Goal: Task Accomplishment & Management: Use online tool/utility

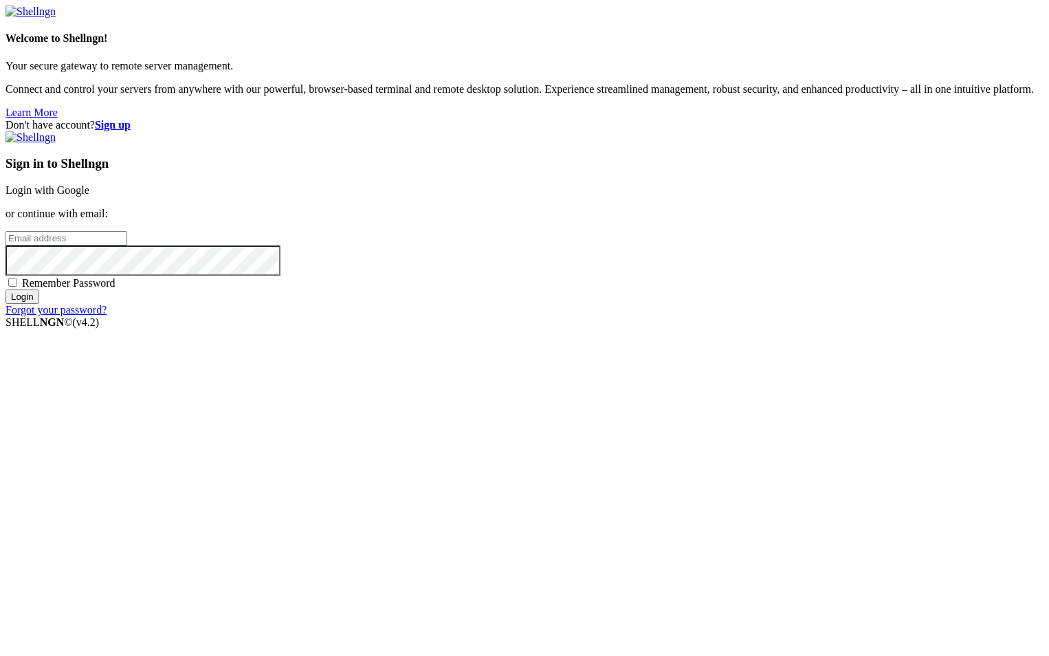
type input "root"
click at [89, 196] on link "Login with Google" at bounding box center [47, 190] width 84 height 12
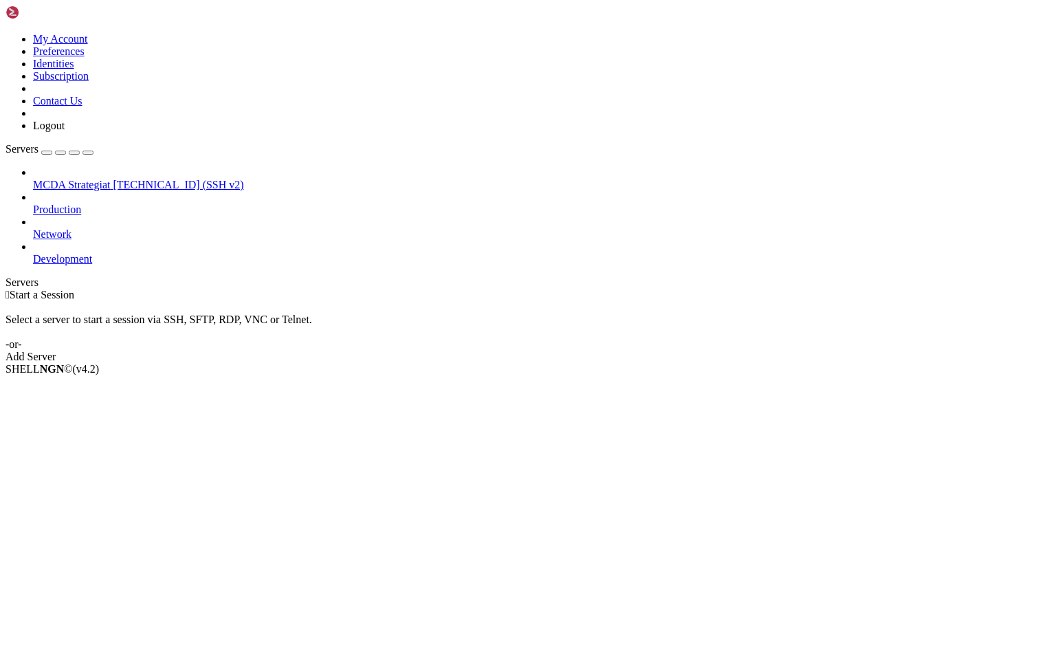
click at [73, 179] on span "MCDA Strategiat" at bounding box center [71, 185] width 77 height 12
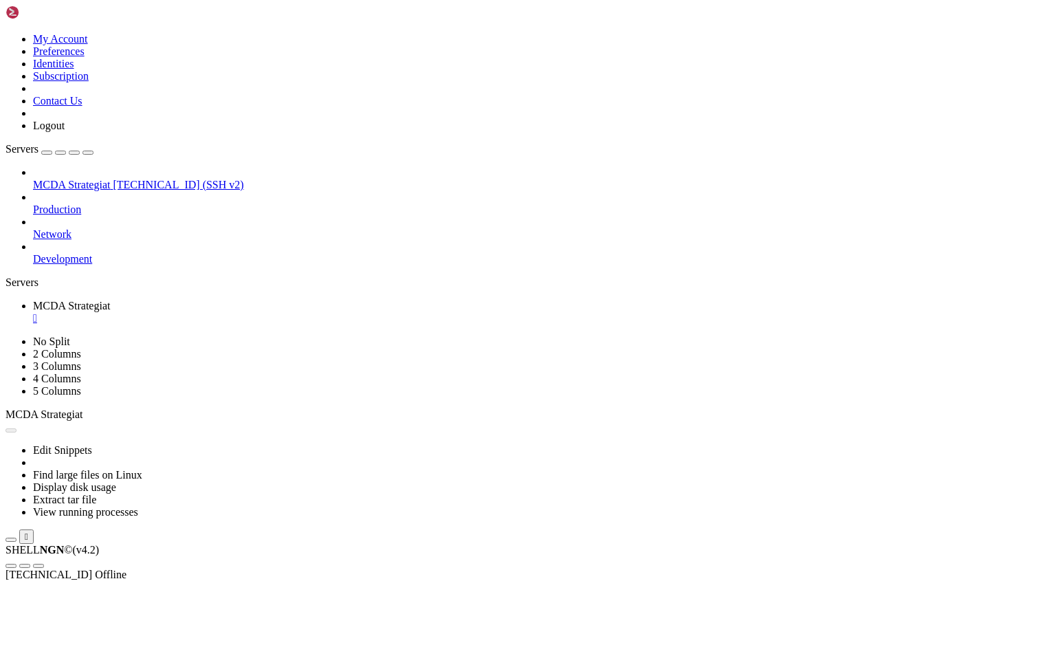
click at [73, 179] on span "MCDA Strategiat" at bounding box center [71, 185] width 77 height 12
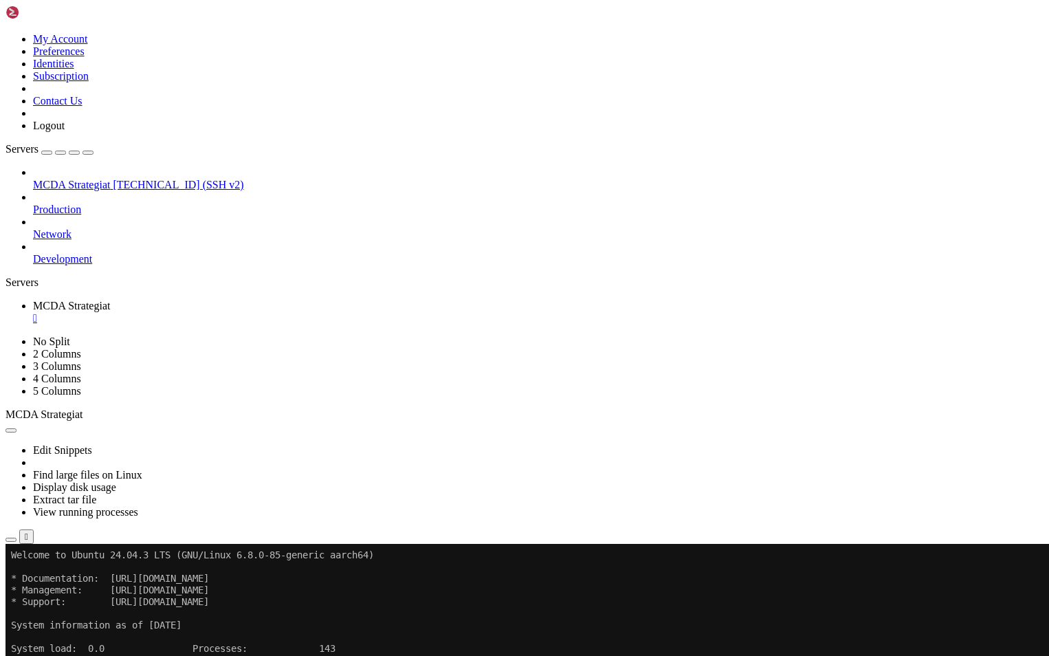
click at [11, 539] on icon "button" at bounding box center [11, 539] width 0 height 0
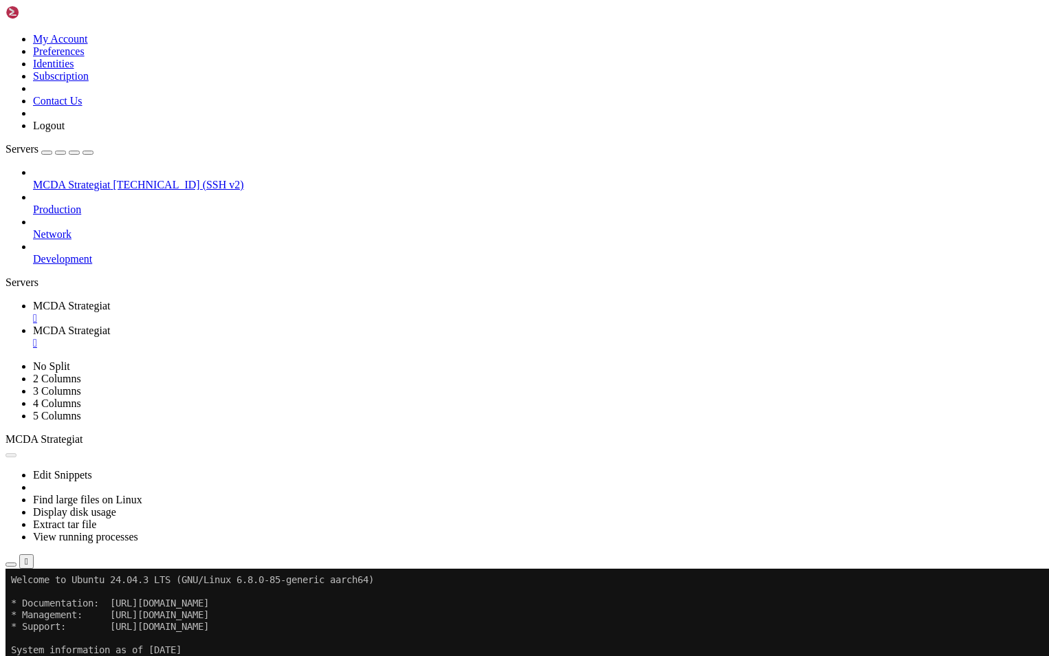
type input "/root/ft_userdata/user_data"
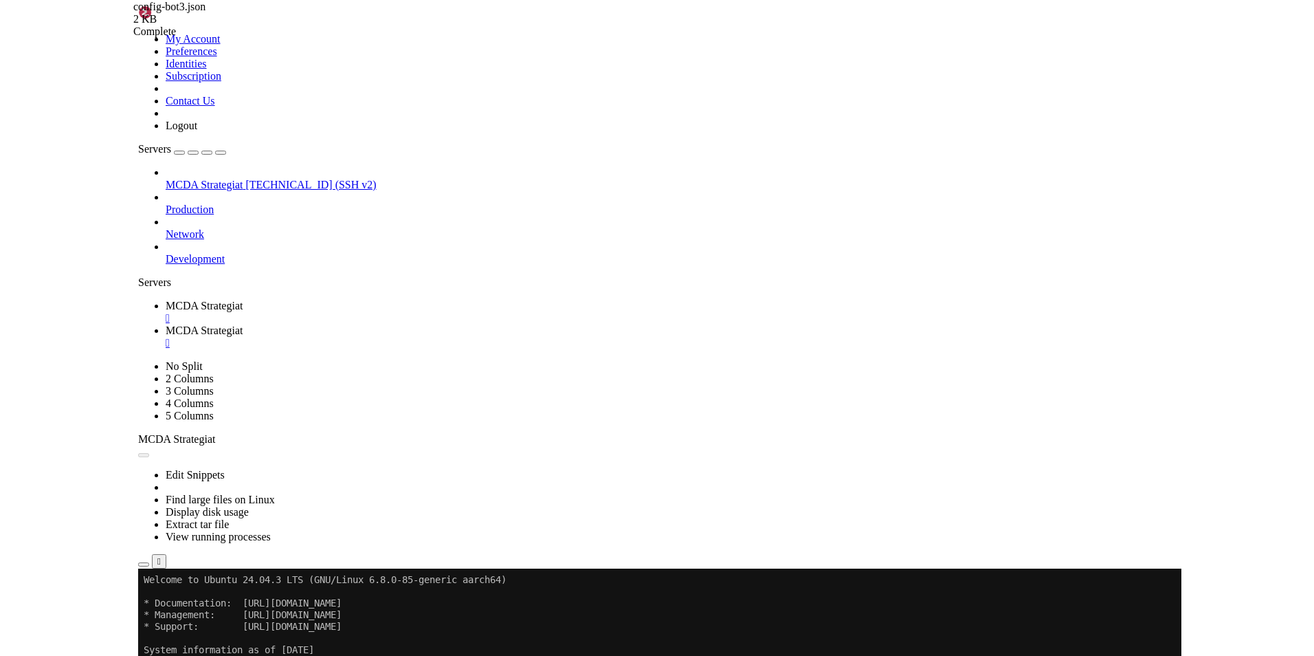
scroll to position [0, 0]
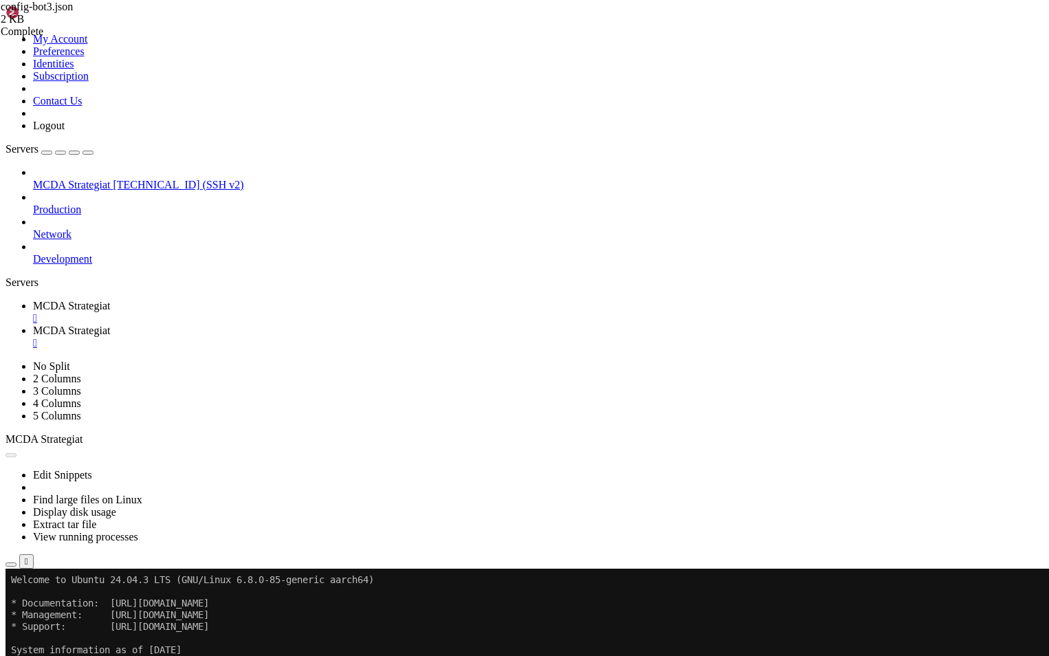
type textarea "}"
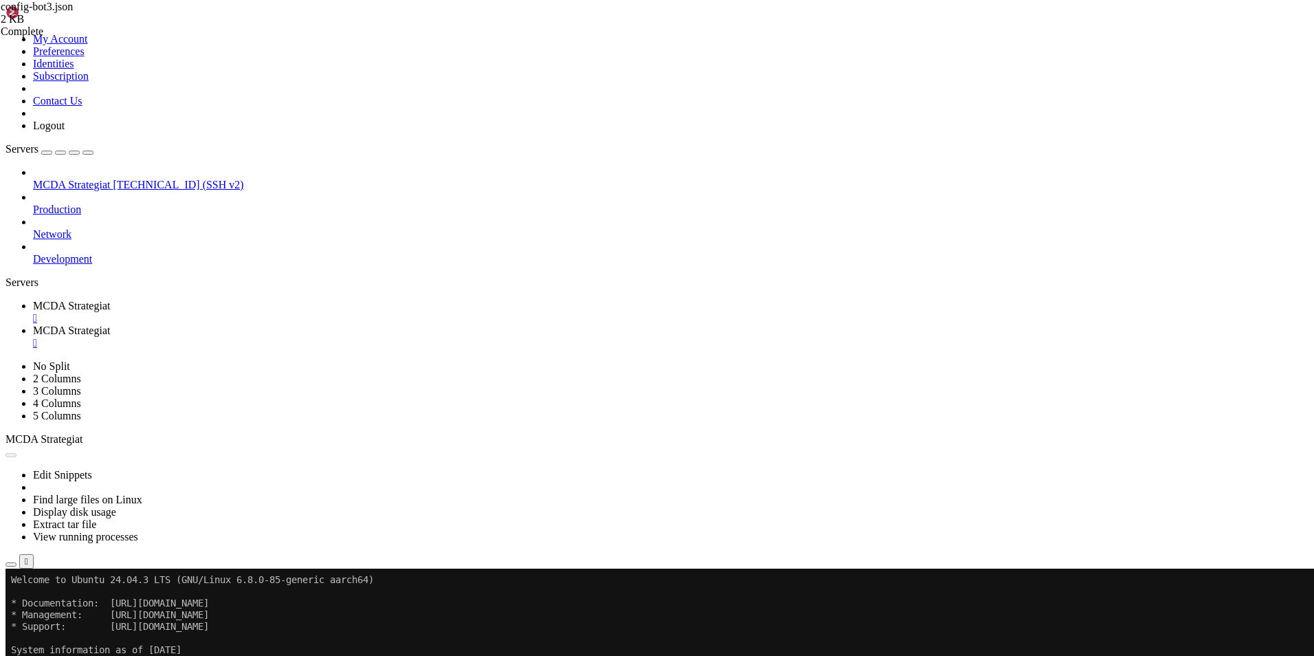
paste textarea
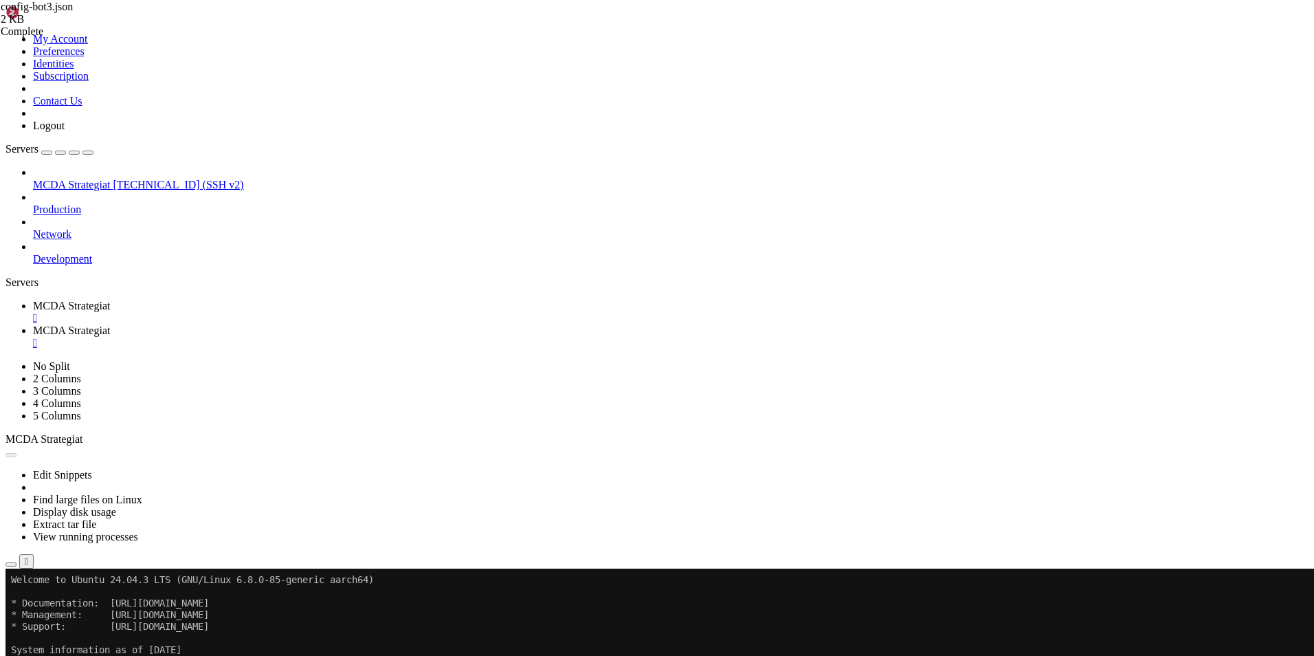
click at [110, 300] on span "MCDA Strategiat" at bounding box center [71, 306] width 77 height 12
click at [60, 607] on button "Reconnect" at bounding box center [32, 614] width 55 height 14
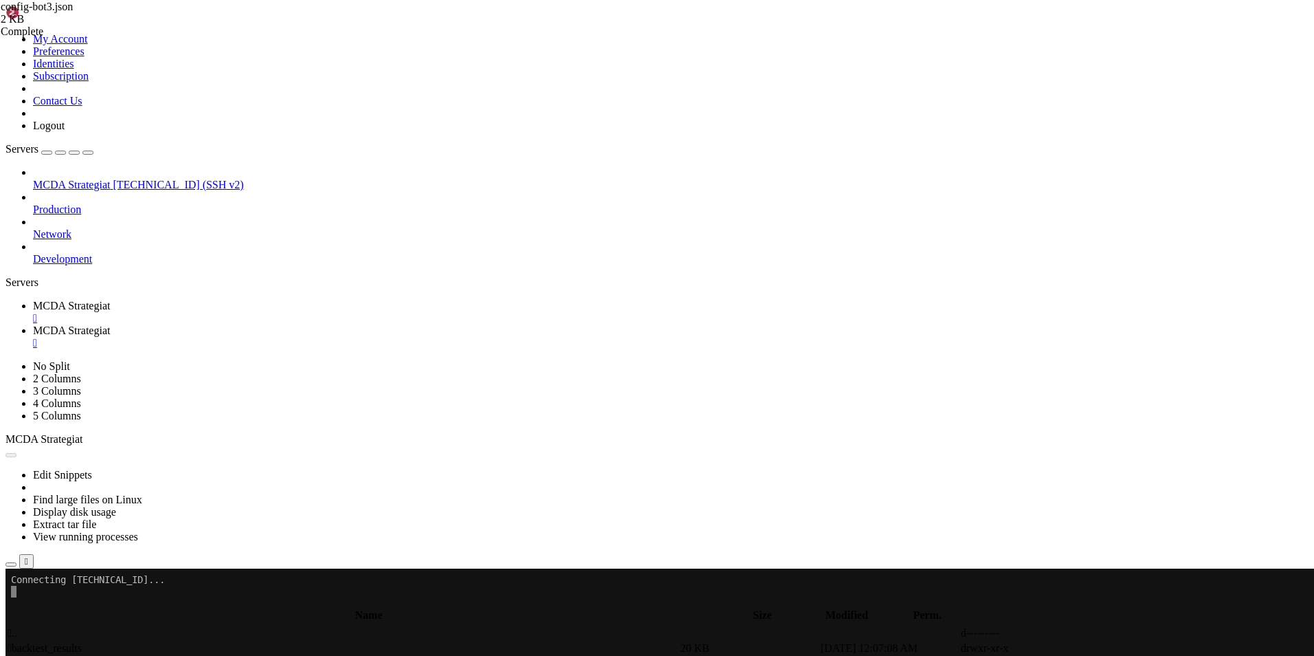
click at [110, 324] on span "MCDA Strategiat" at bounding box center [71, 330] width 77 height 12
